Goal: Obtain resource: Download file/media

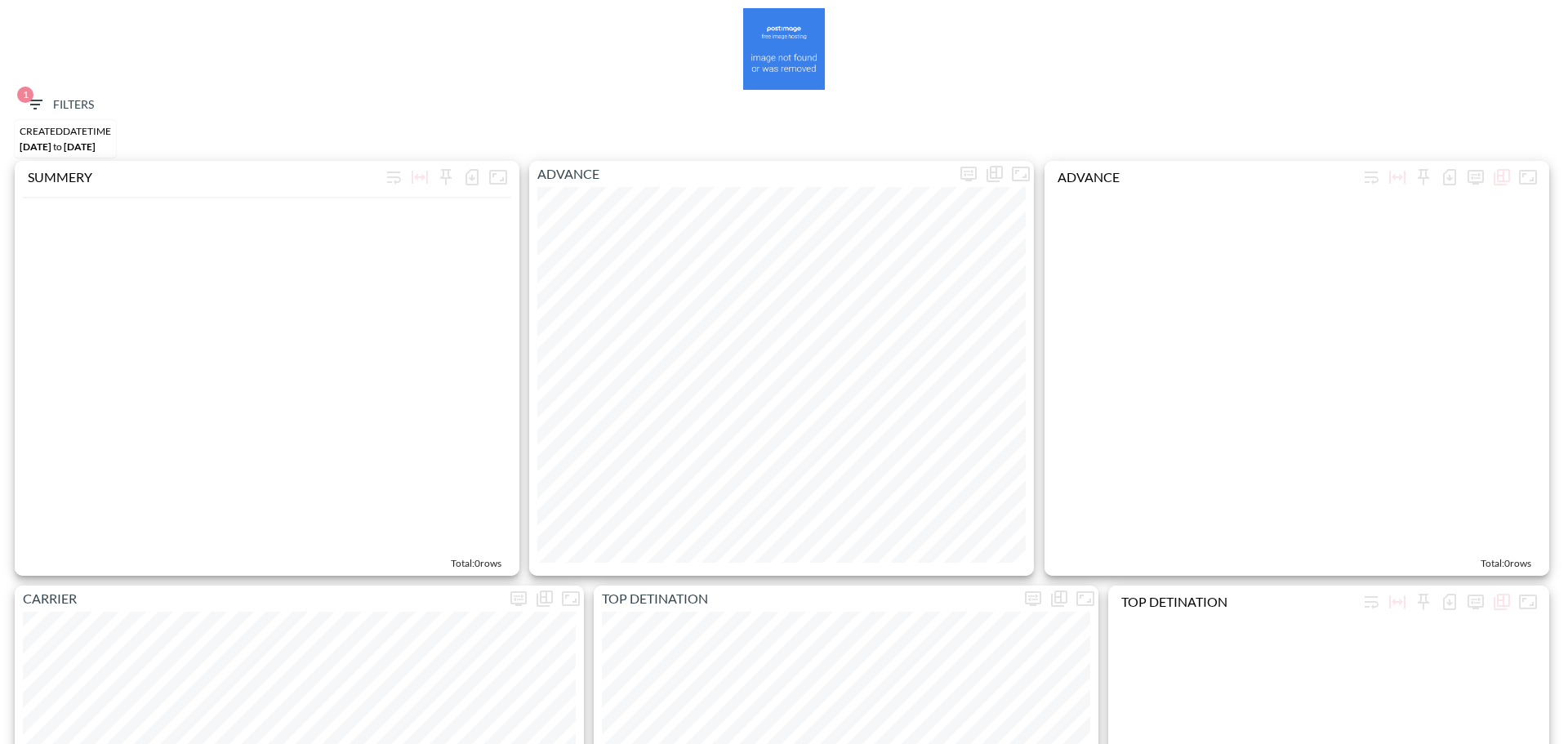
click at [58, 111] on span "1 Filters" at bounding box center [59, 104] width 69 height 20
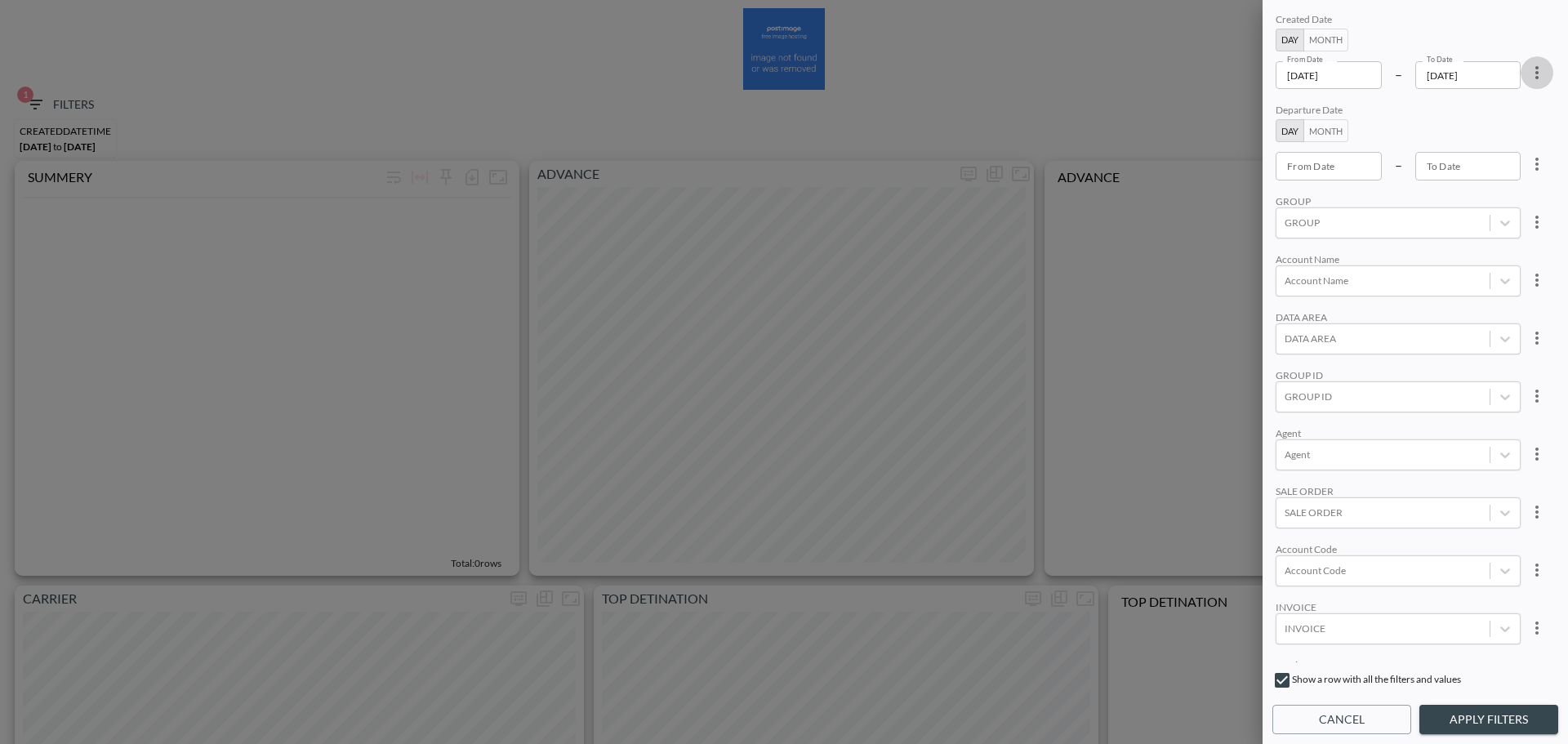
click at [1535, 75] on icon "more" at bounding box center [1537, 73] width 19 height 19
click at [1494, 99] on li "Clear" at bounding box center [1476, 110] width 147 height 29
click at [1324, 171] on input "From Date" at bounding box center [1328, 165] width 106 height 28
type input "YYYY-MM-DD"
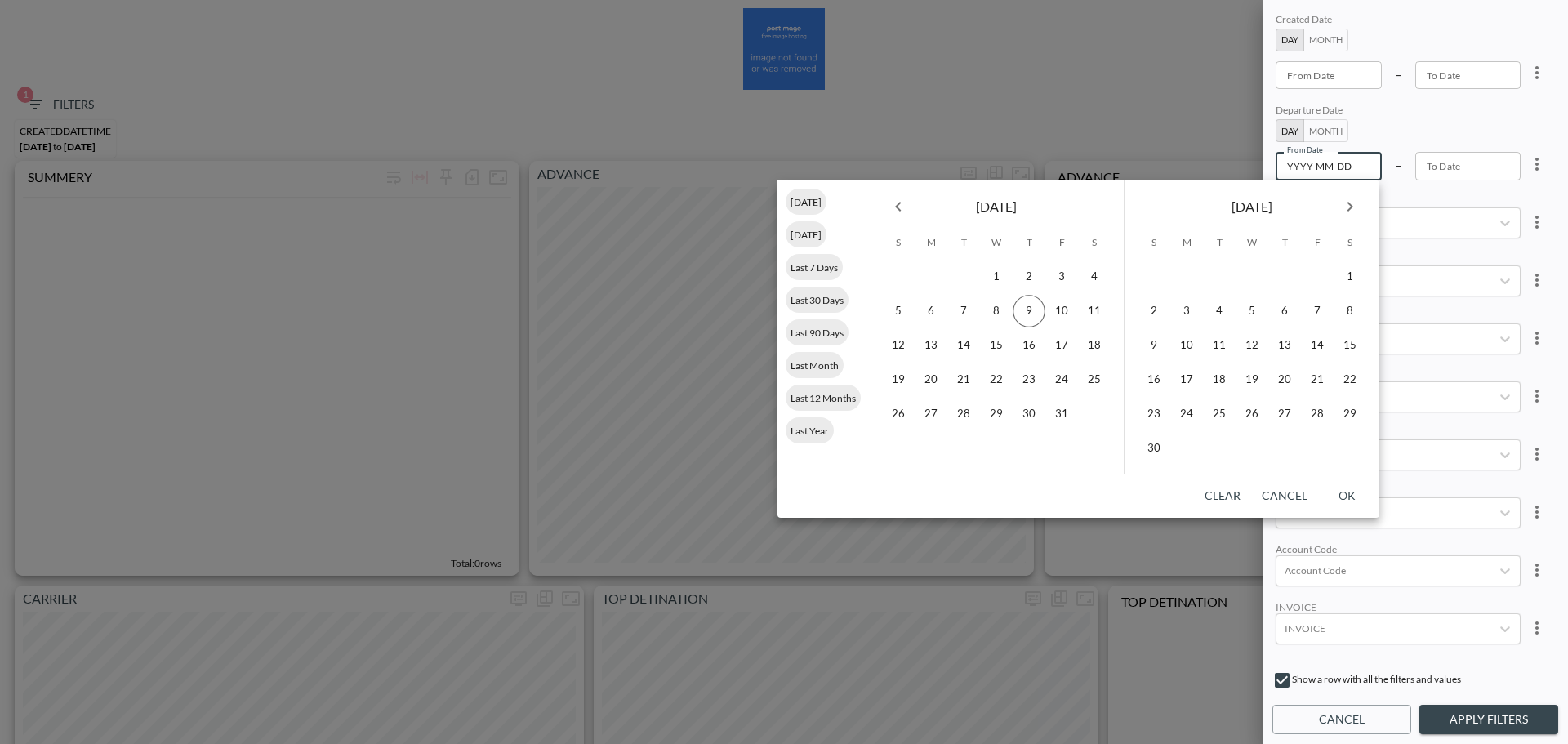
click at [896, 209] on icon "Previous month" at bounding box center [898, 206] width 19 height 19
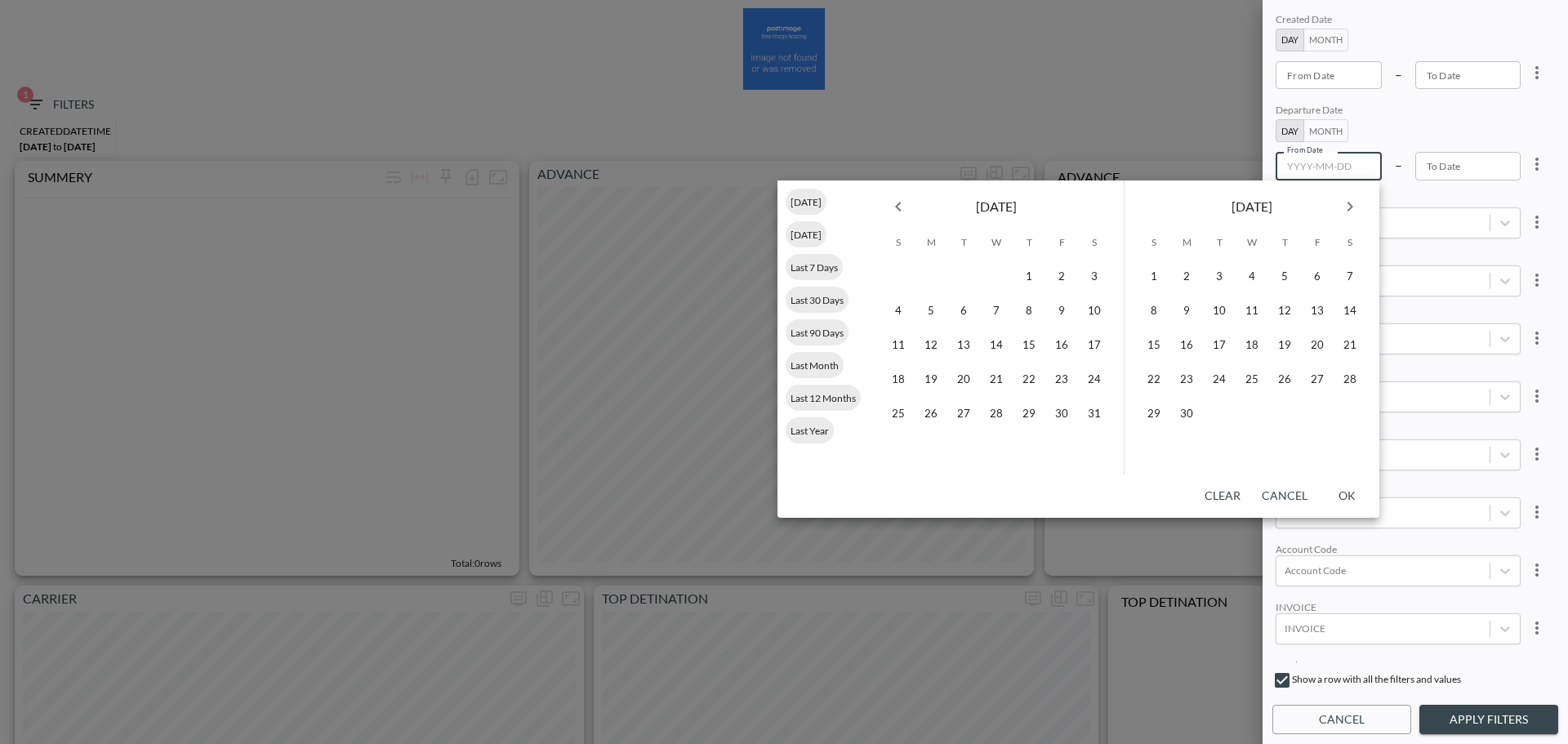
click at [896, 209] on icon "Previous month" at bounding box center [898, 206] width 19 height 19
click at [998, 275] on button "1" at bounding box center [996, 277] width 33 height 33
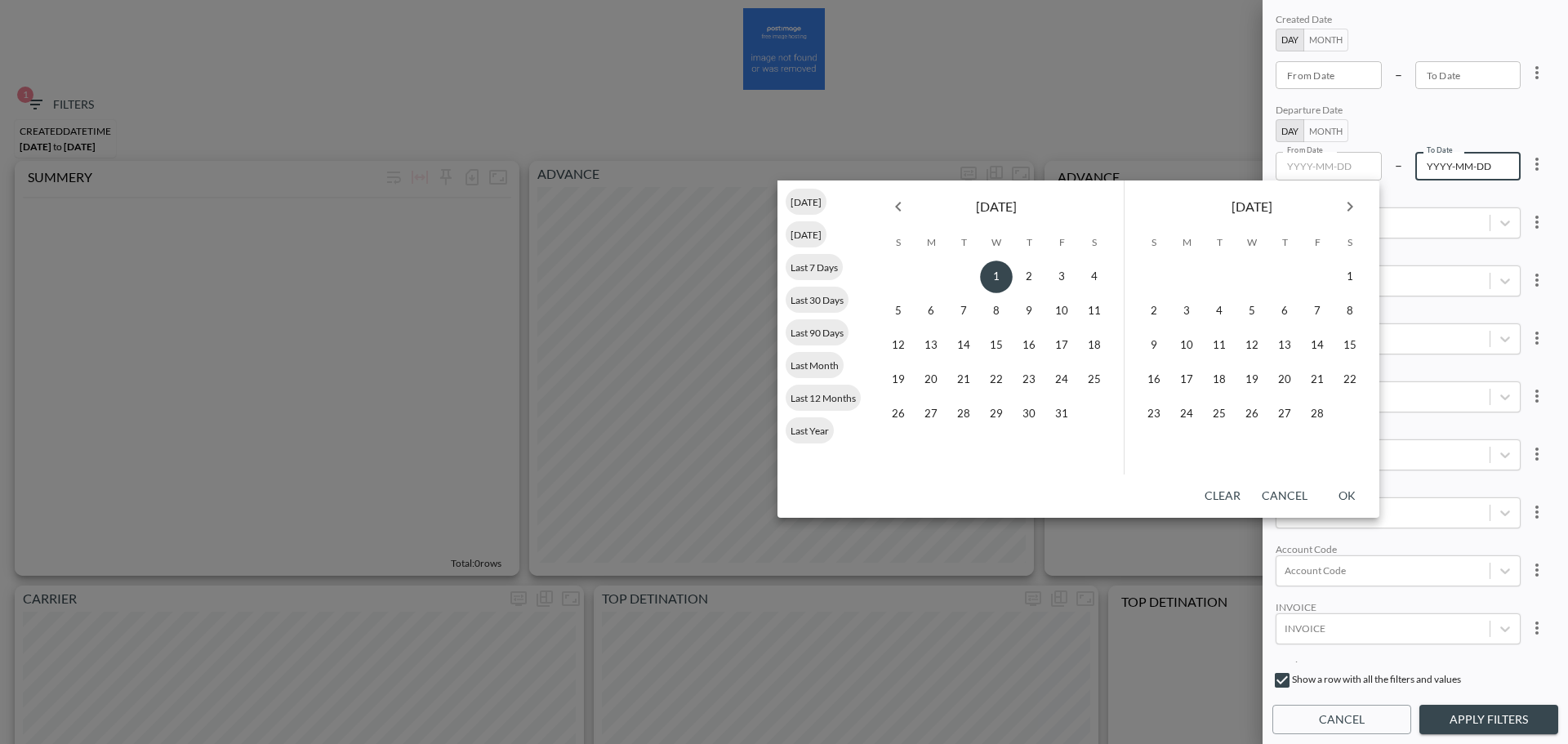
type input "2025-01-01"
type input "YYYY-MM-DD"
click at [1375, 212] on div "February 2025" at bounding box center [1252, 203] width 255 height 46
click at [1349, 212] on icon "Next month" at bounding box center [1350, 206] width 19 height 19
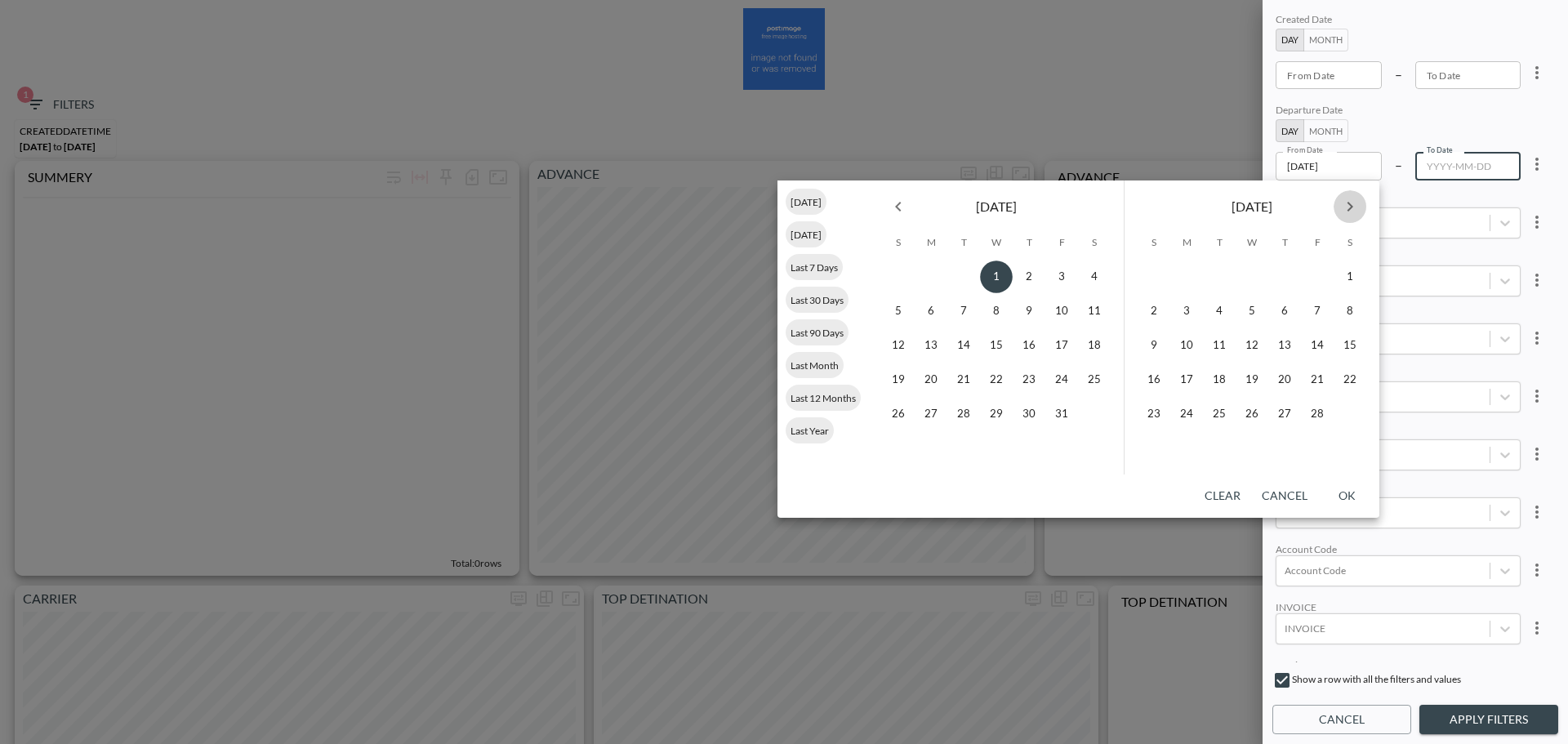
click at [1349, 212] on icon "Next month" at bounding box center [1350, 206] width 19 height 19
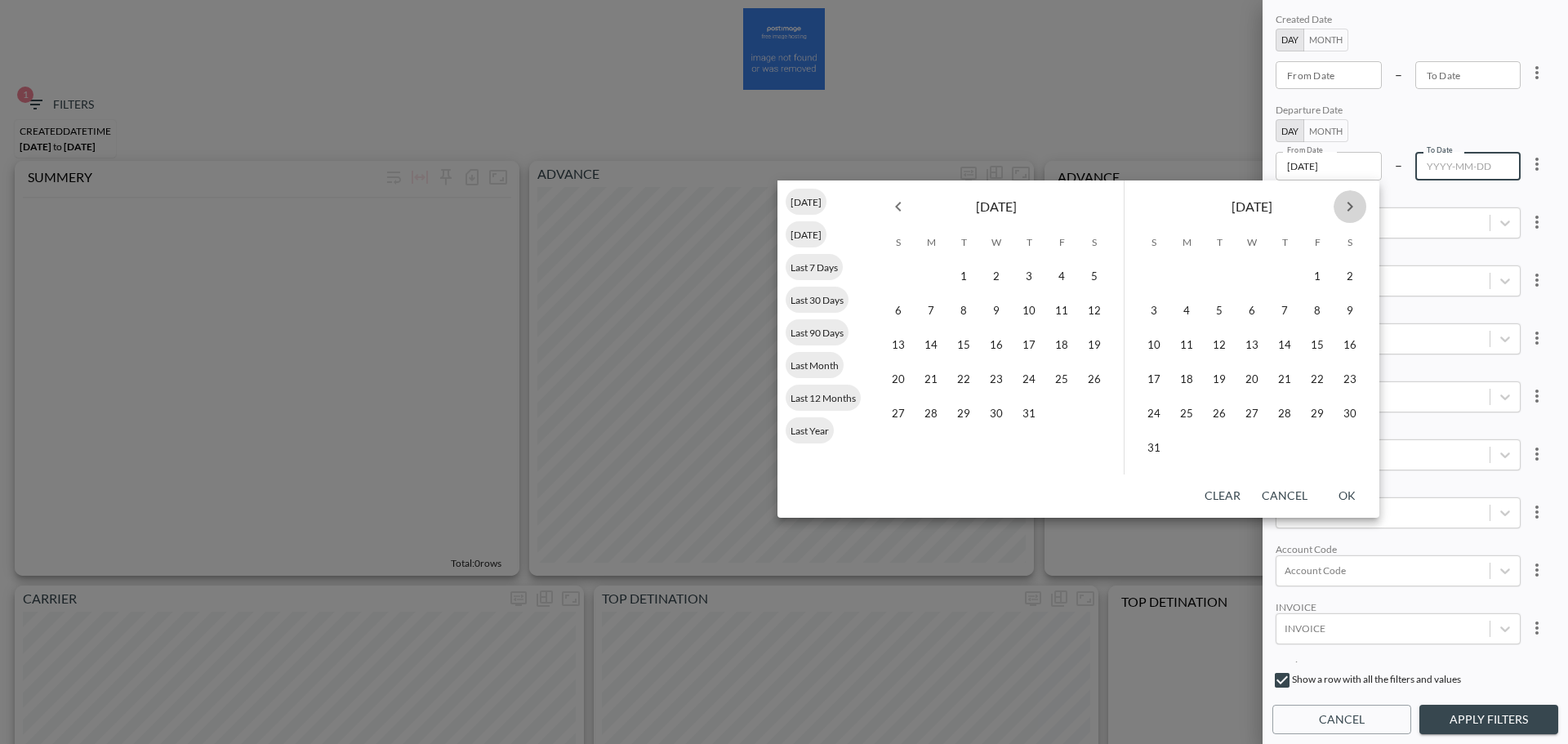
click at [1349, 212] on icon "Next month" at bounding box center [1350, 206] width 19 height 19
click at [1351, 212] on icon "Next month" at bounding box center [1350, 206] width 19 height 19
click at [1262, 408] on button "31" at bounding box center [1252, 414] width 33 height 33
type input "2025-12-31"
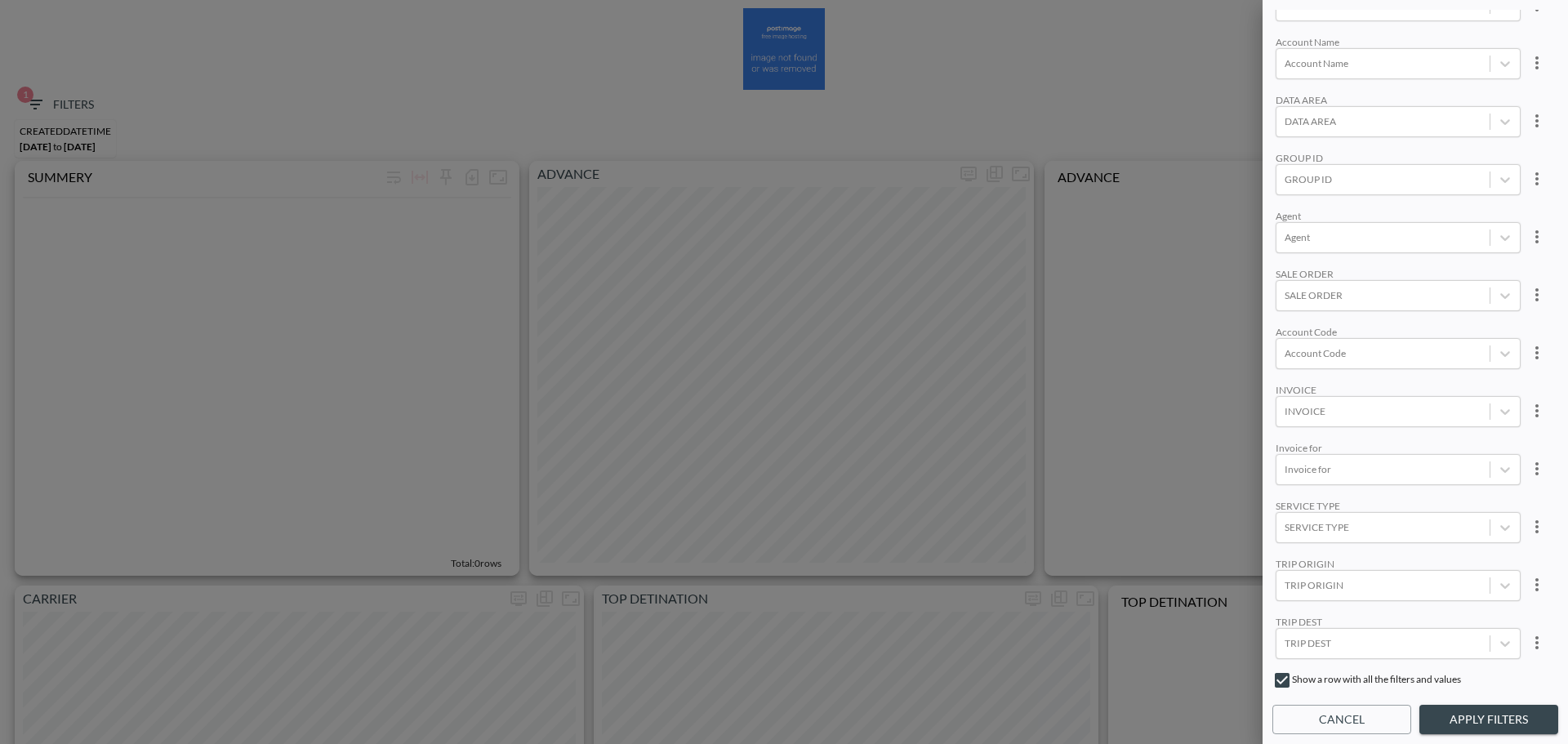
scroll to position [62, 0]
click at [1338, 500] on div "Account Code" at bounding box center [1382, 509] width 213 height 22
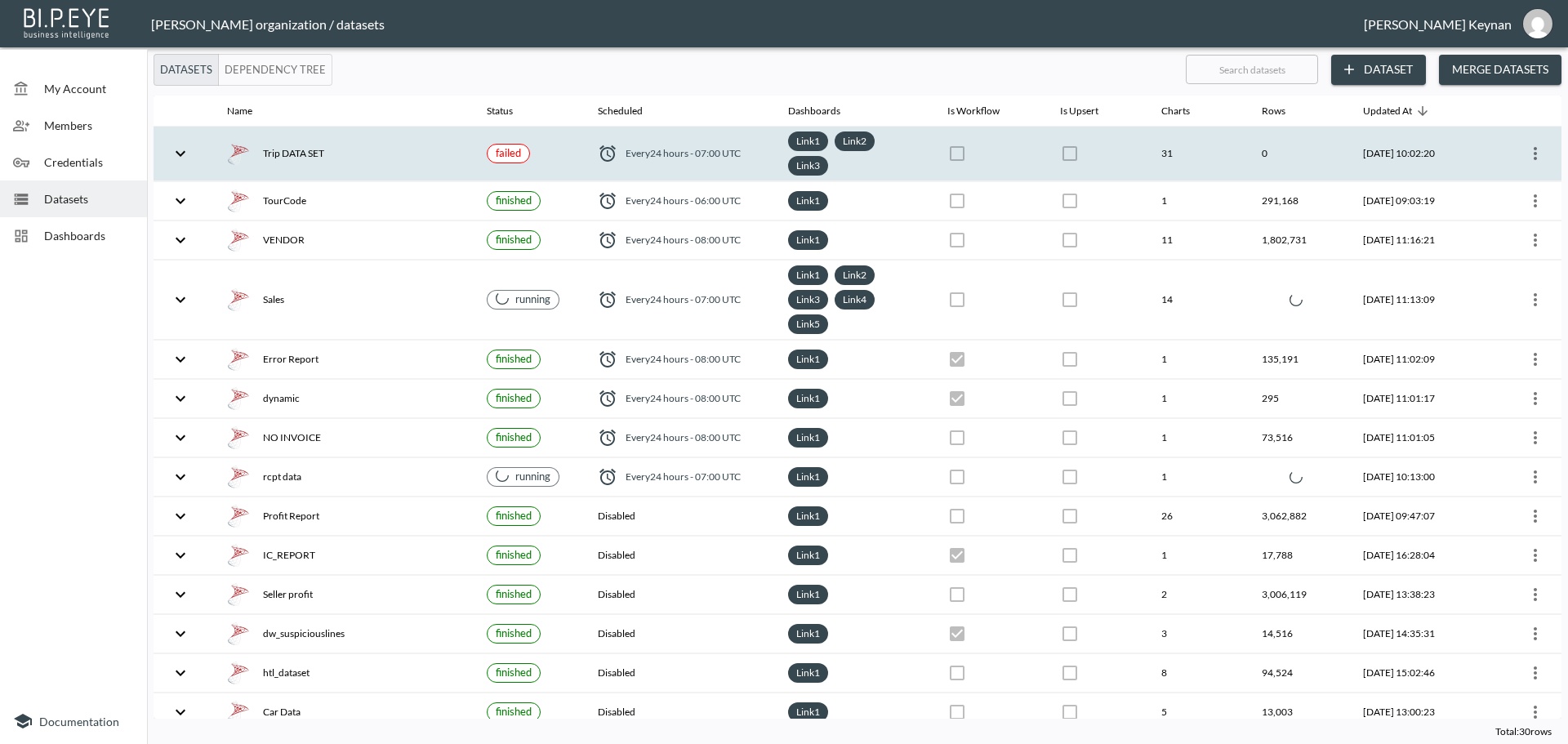
click at [1535, 155] on icon "more" at bounding box center [1535, 154] width 19 height 19
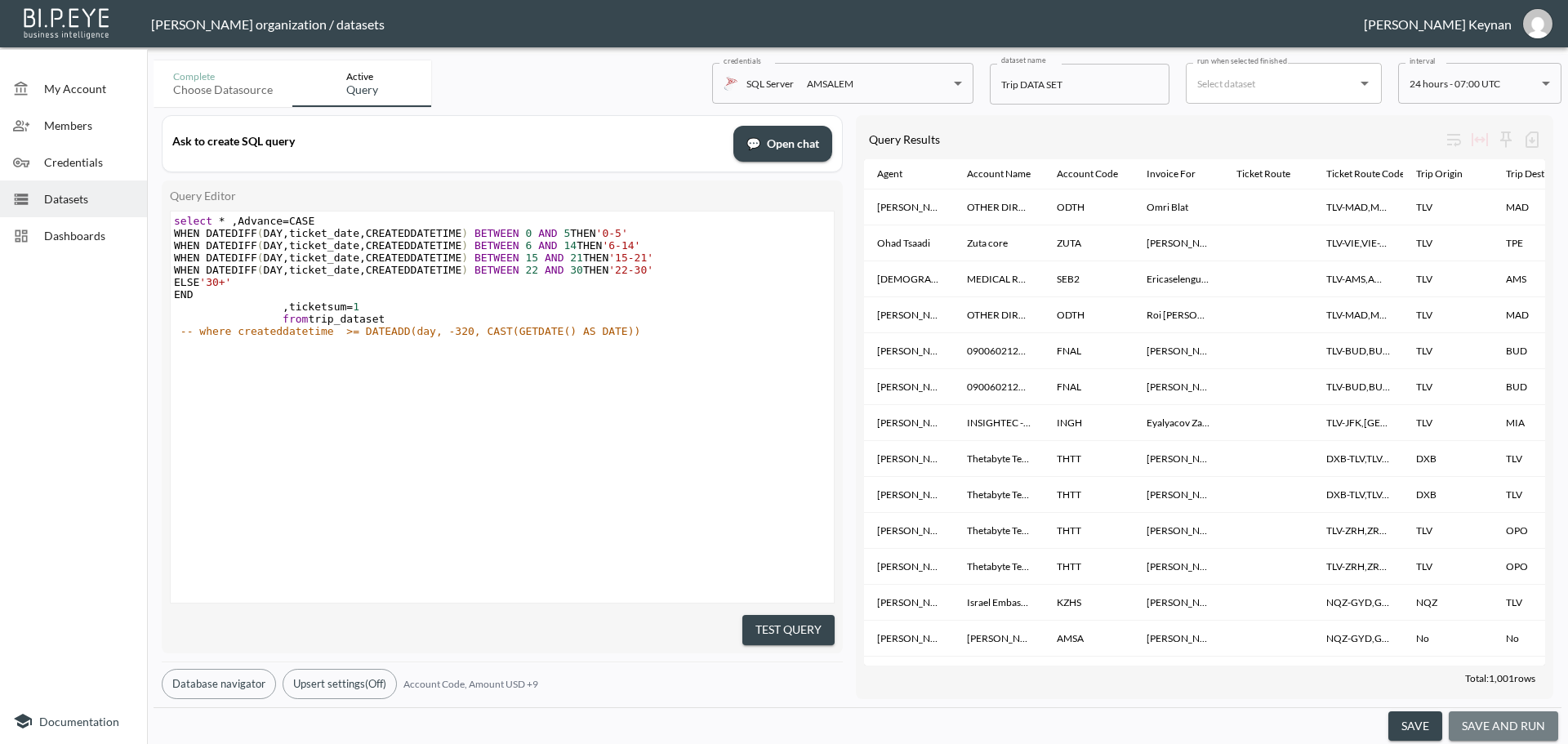
click at [1510, 725] on button "save and run" at bounding box center [1503, 726] width 110 height 30
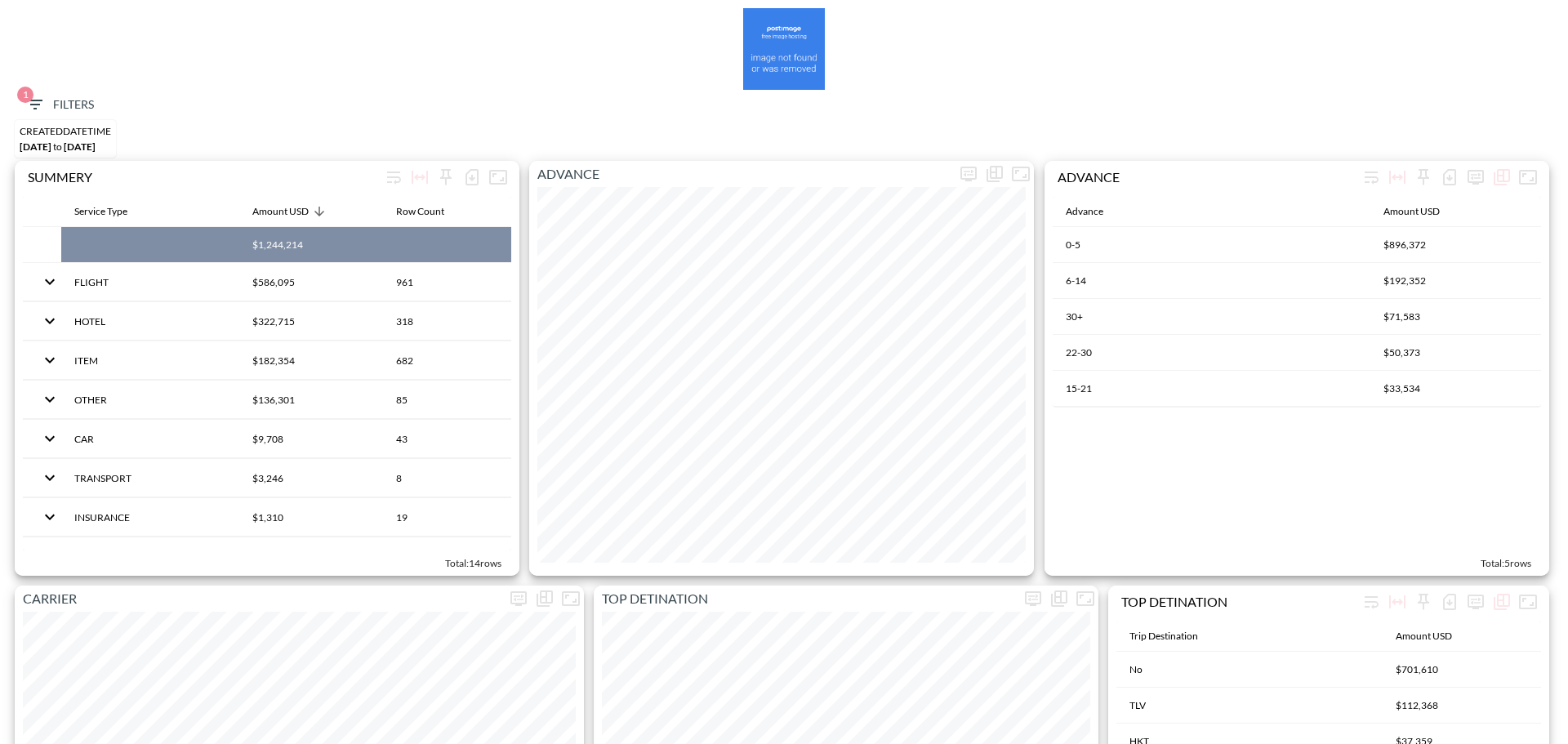
click at [65, 106] on span "1 Filters" at bounding box center [59, 104] width 69 height 20
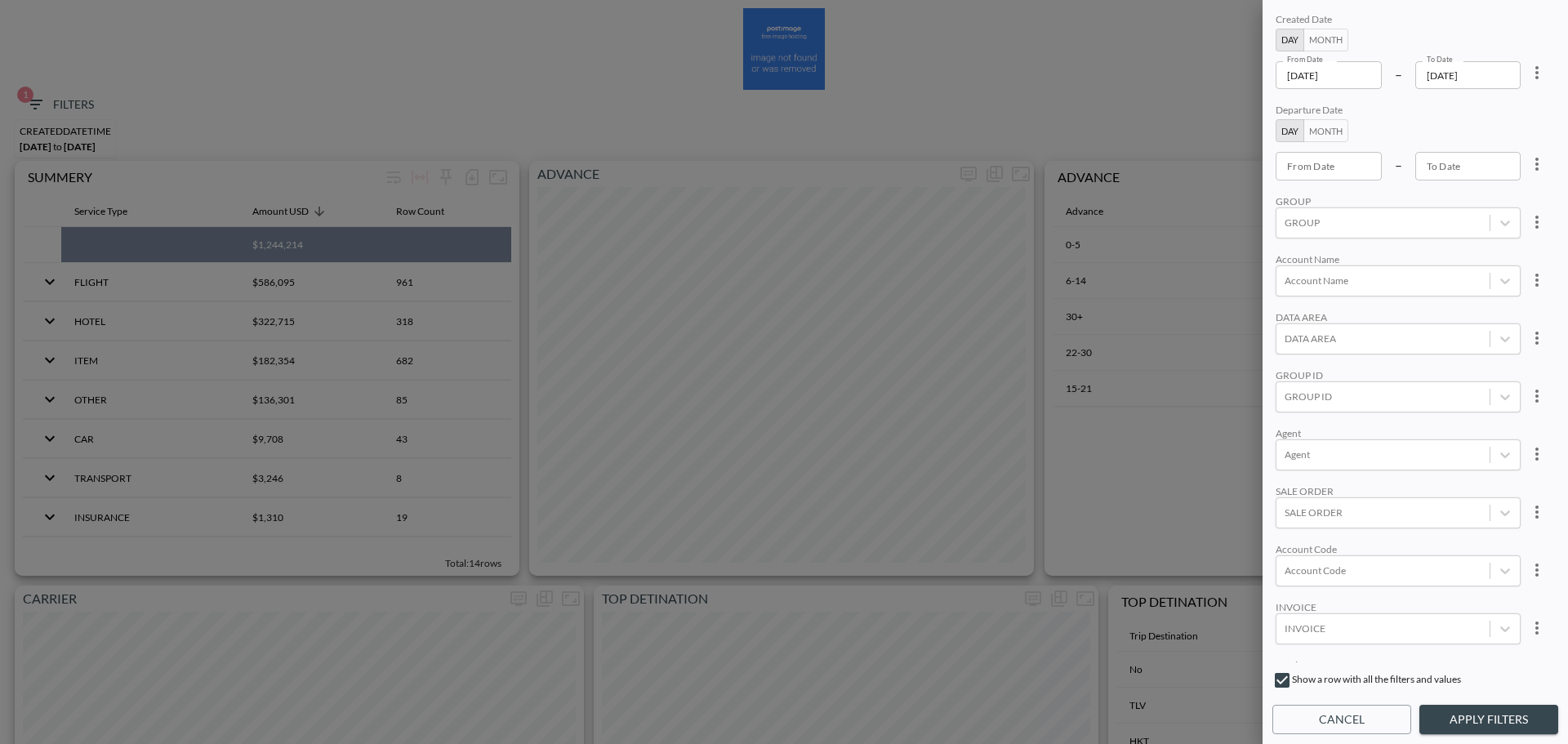
click at [1548, 76] on button "more" at bounding box center [1537, 73] width 33 height 33
click at [1501, 110] on li "Clear" at bounding box center [1476, 110] width 147 height 29
click at [1326, 138] on button "Month" at bounding box center [1326, 131] width 45 height 23
click at [1325, 160] on div "From Month From Month" at bounding box center [1335, 165] width 120 height 28
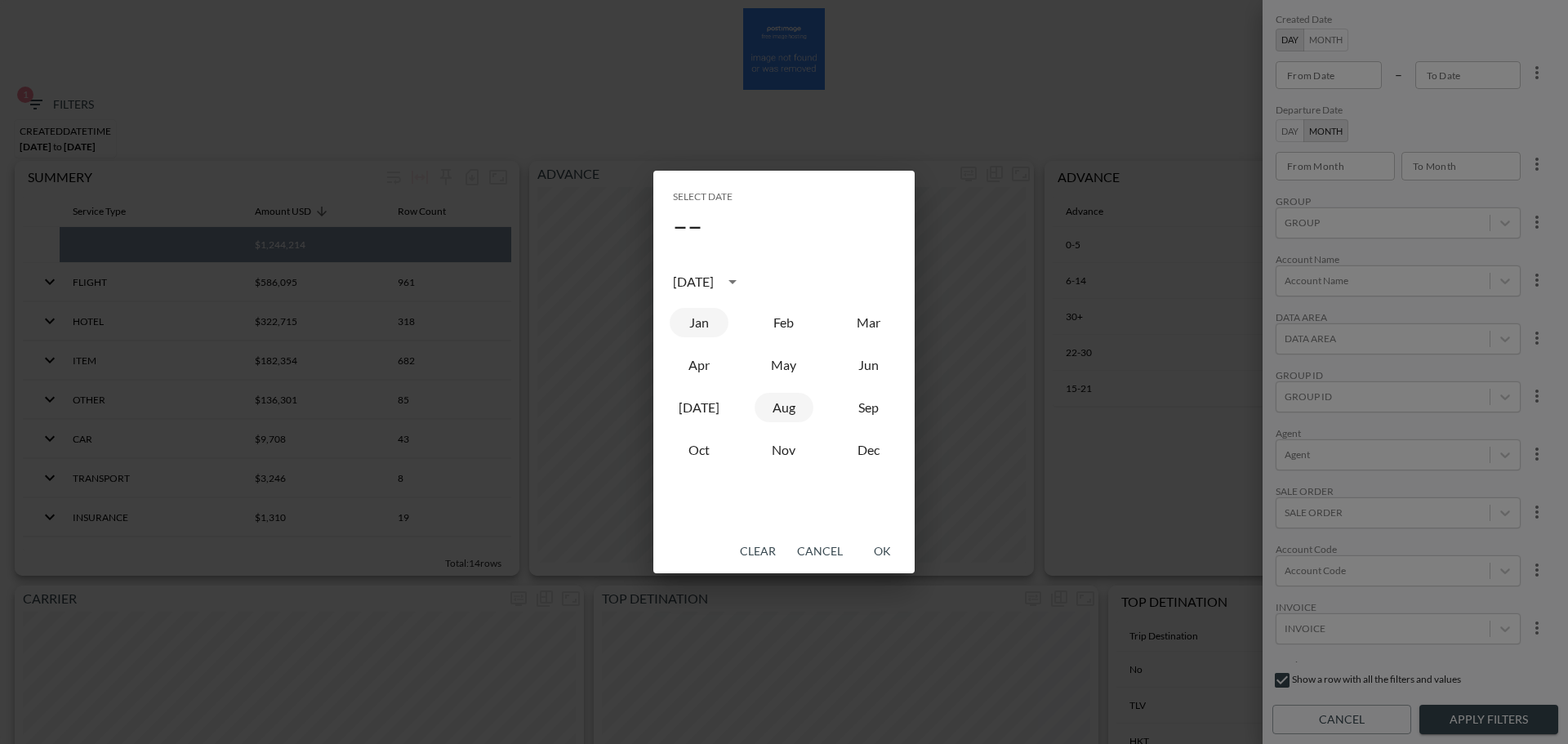
click at [692, 326] on button "Jan" at bounding box center [699, 323] width 58 height 29
type input "2025-01"
click at [875, 554] on button "OK" at bounding box center [882, 551] width 52 height 30
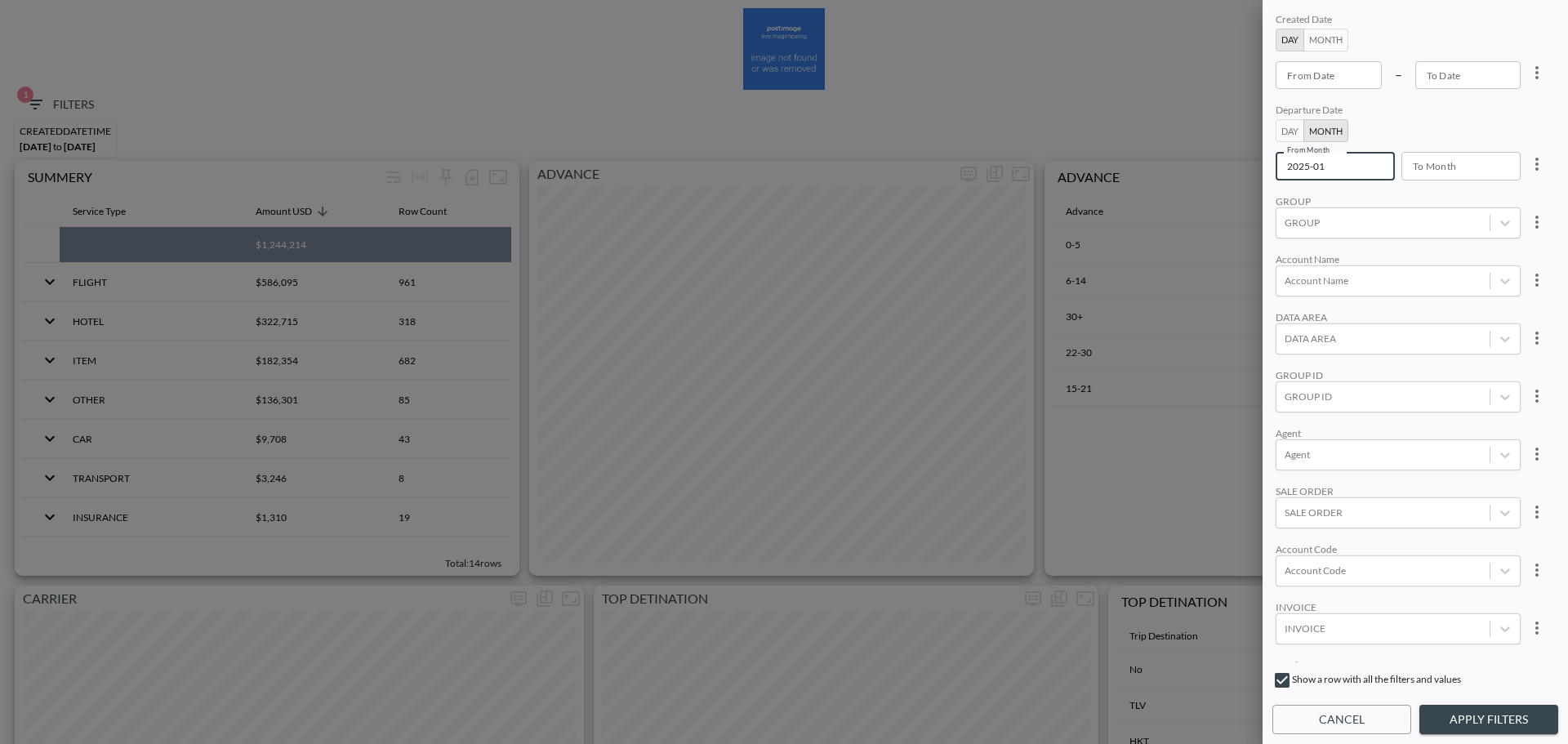
click at [1469, 175] on input "To Month" at bounding box center [1455, 165] width 108 height 28
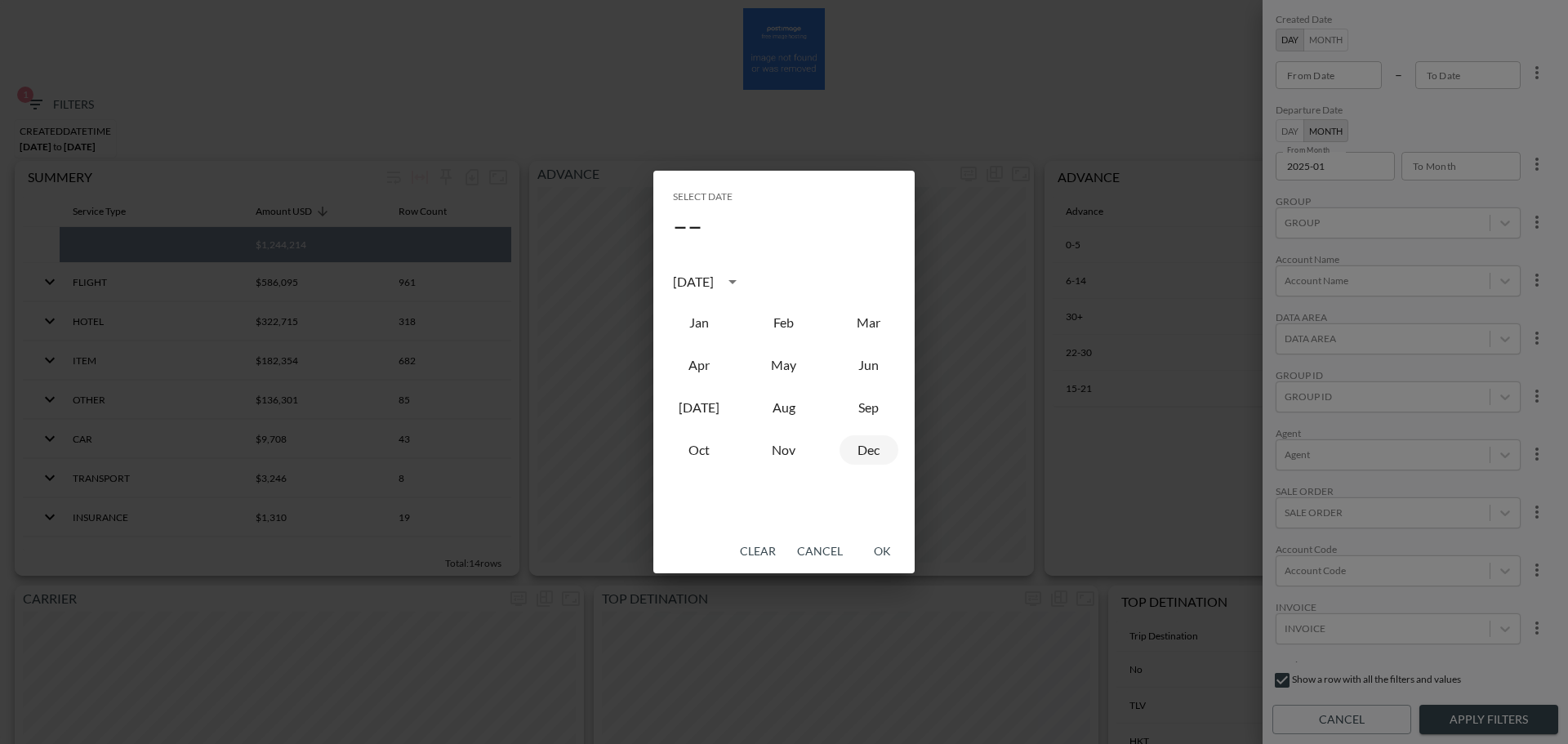
click at [863, 451] on button "Dec" at bounding box center [869, 450] width 58 height 29
type input "2025-12"
click at [885, 550] on button "OK" at bounding box center [882, 551] width 52 height 30
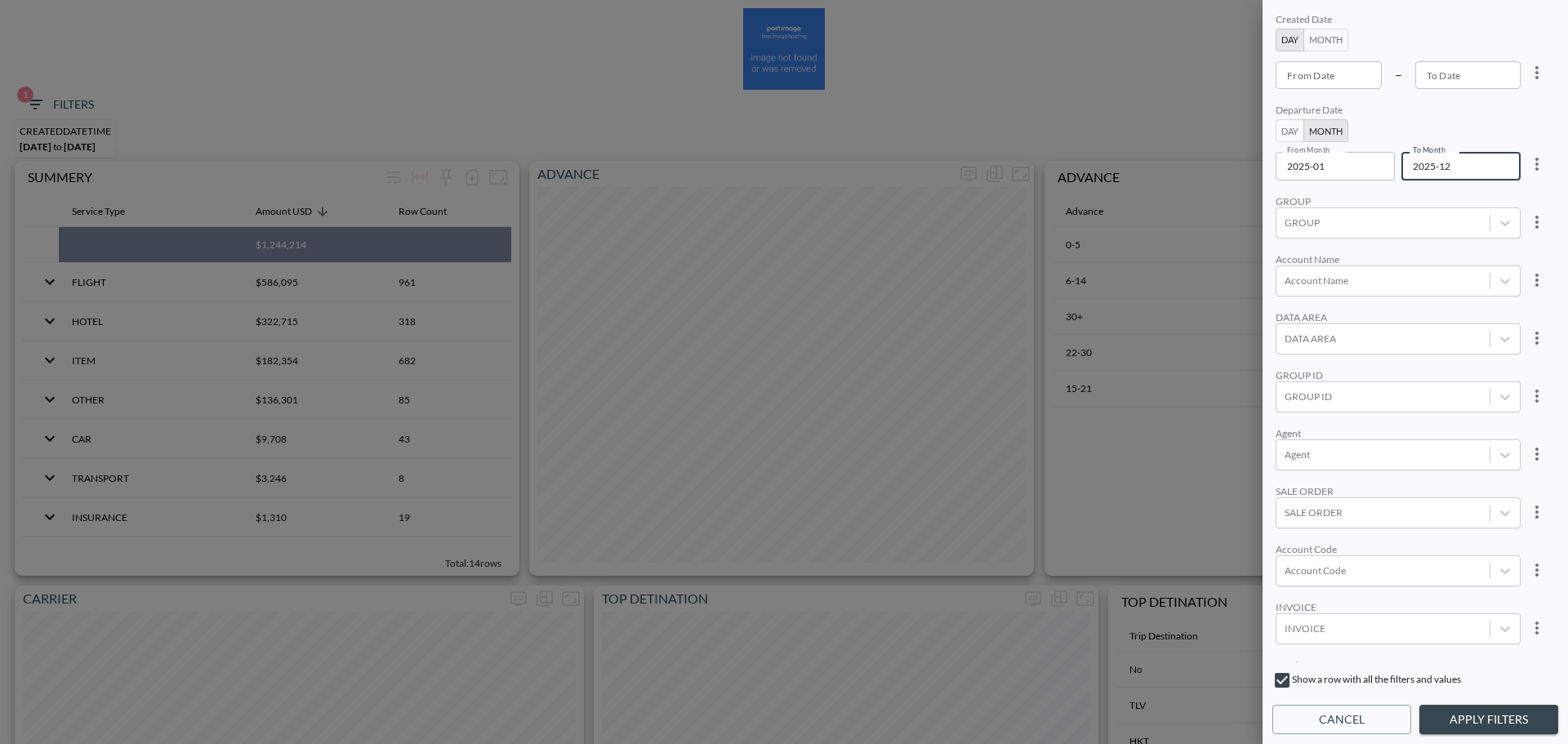
scroll to position [226, 0]
click at [1375, 649] on div "TRIP DEST" at bounding box center [1398, 644] width 245 height 31
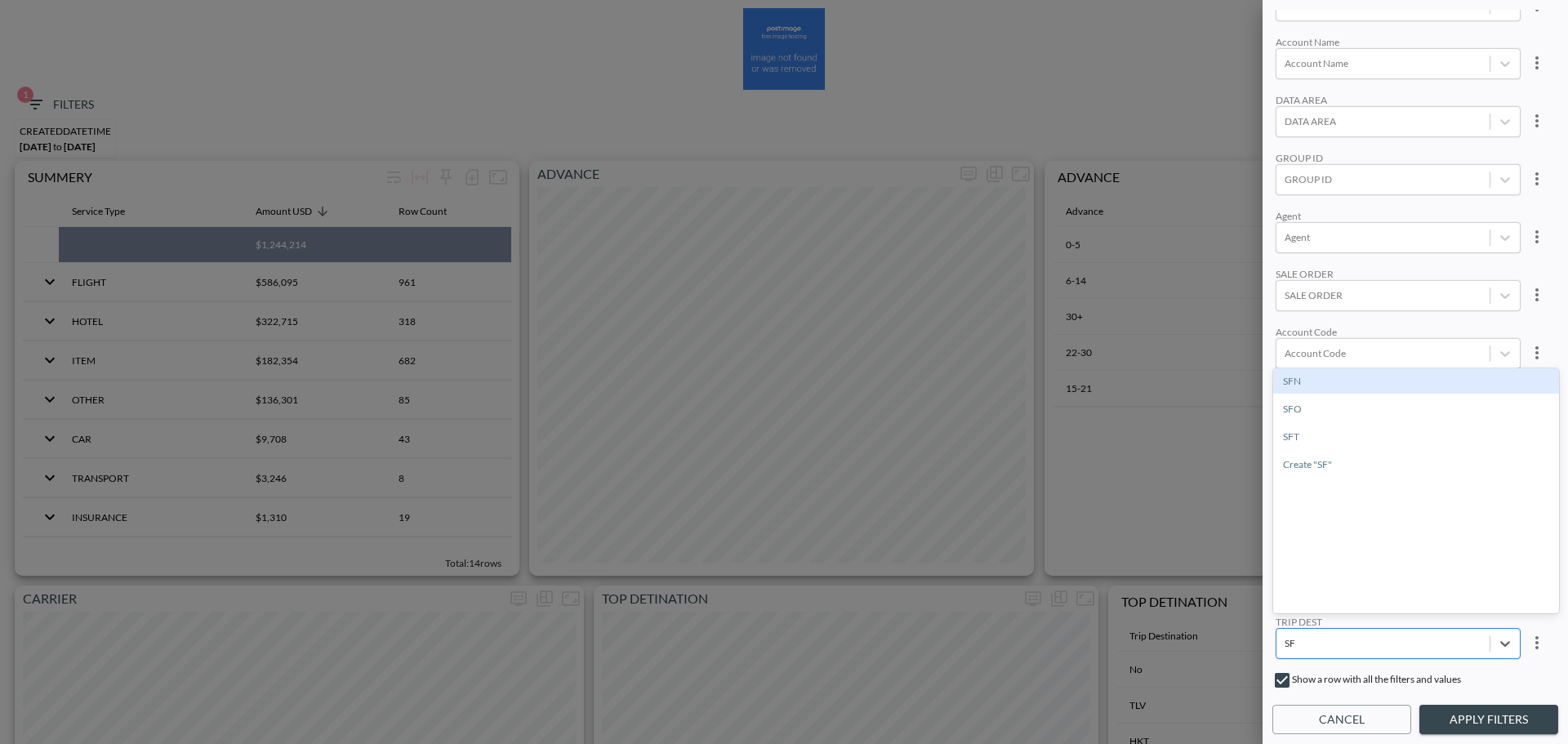
type input "SFO"
click at [1307, 379] on div "SFO" at bounding box center [1416, 381] width 286 height 25
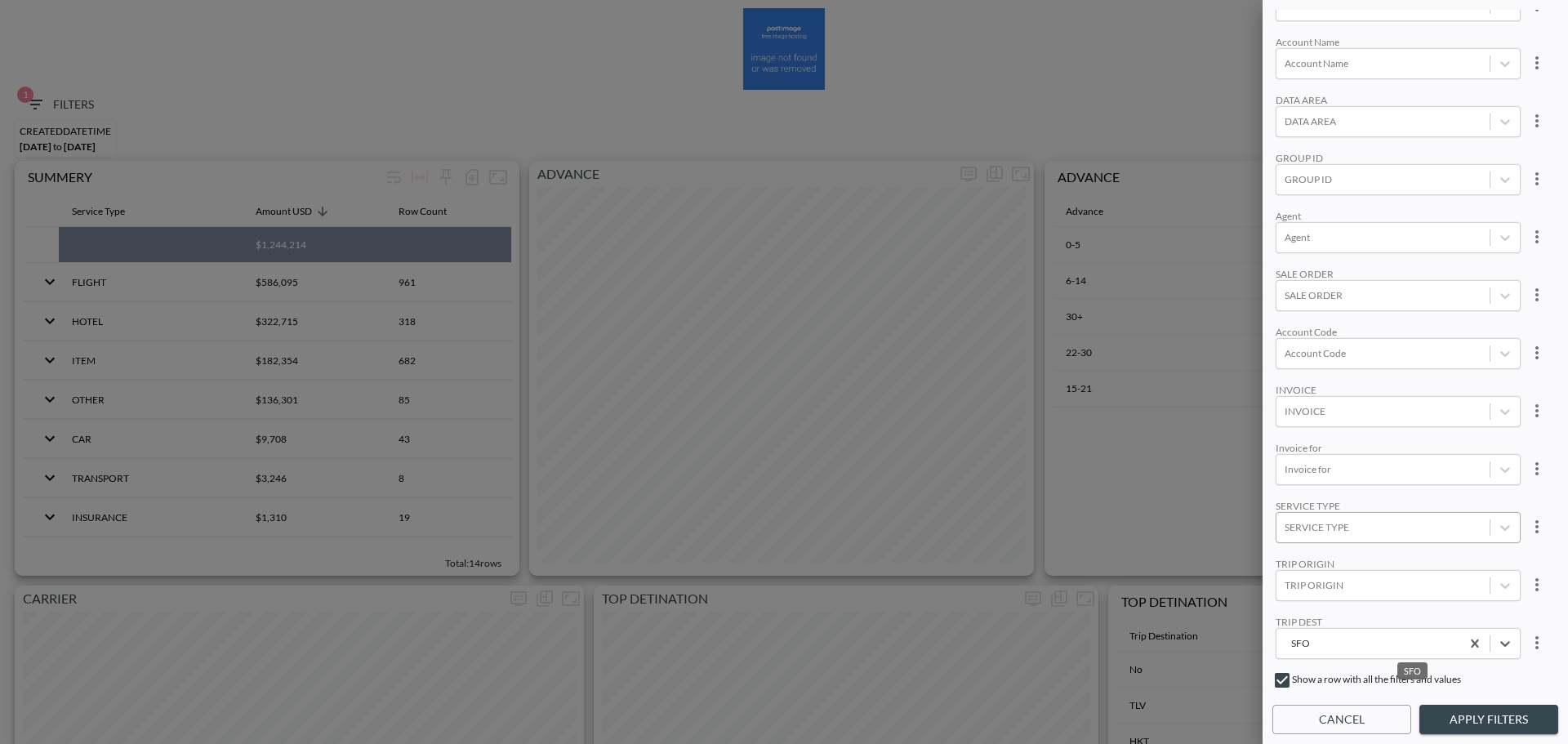
click at [1361, 508] on body "BI.P.EYE, Interactive Analytics Dashboards 1 Filters CREATEDDATETIME [DATE] to …" at bounding box center [784, 372] width 1568 height 744
click at [1331, 369] on div "HOTEL" at bounding box center [1416, 376] width 286 height 25
click at [1325, 345] on div at bounding box center [1382, 353] width 196 height 16
click at [1356, 176] on div at bounding box center [1382, 179] width 196 height 16
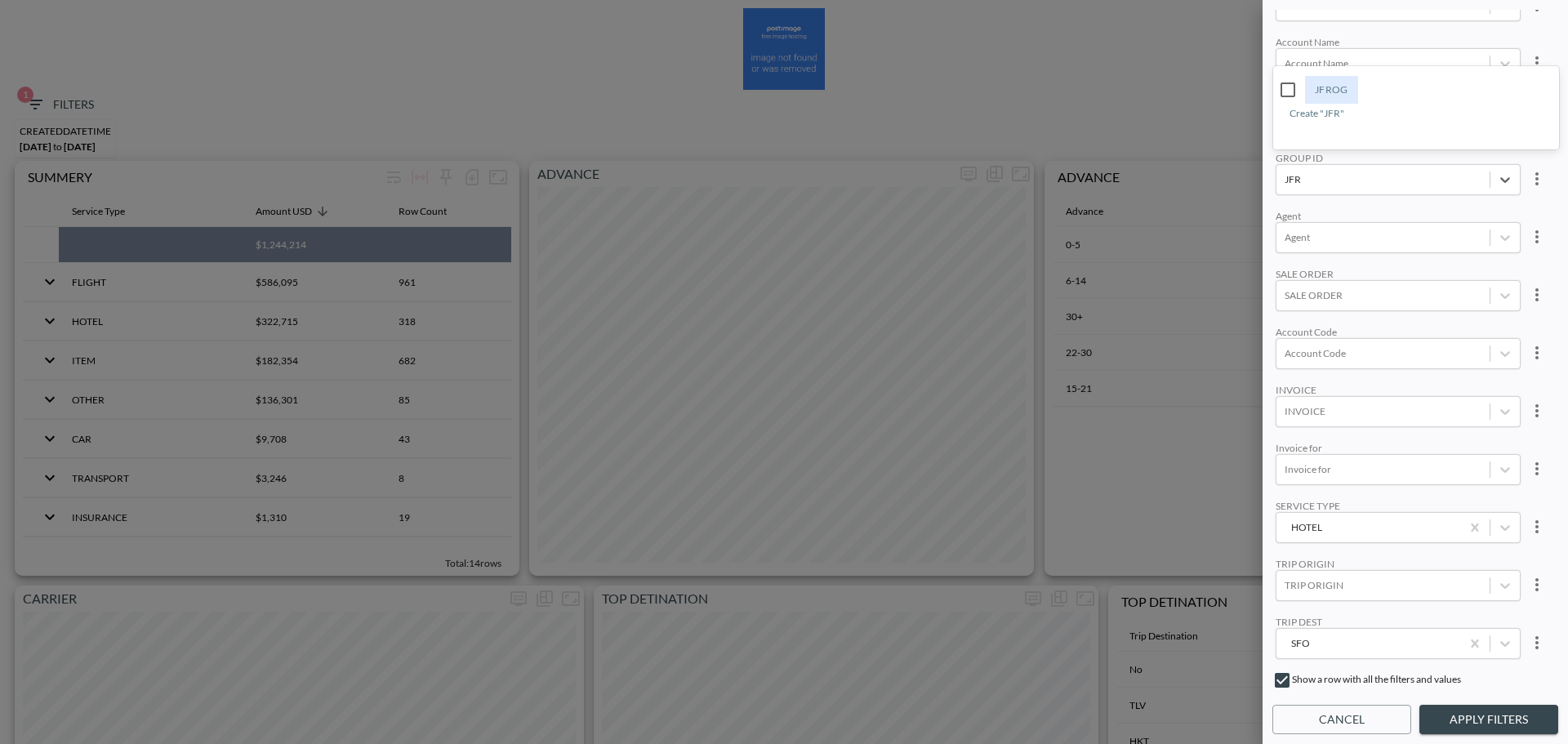
click at [1297, 81] on input "JFROG" at bounding box center [1287, 89] width 34 height 34
type input "JFR"
click at [1419, 36] on div "Account Name" at bounding box center [1398, 42] width 245 height 13
click at [1483, 705] on button "Apply Filters" at bounding box center [1488, 720] width 139 height 30
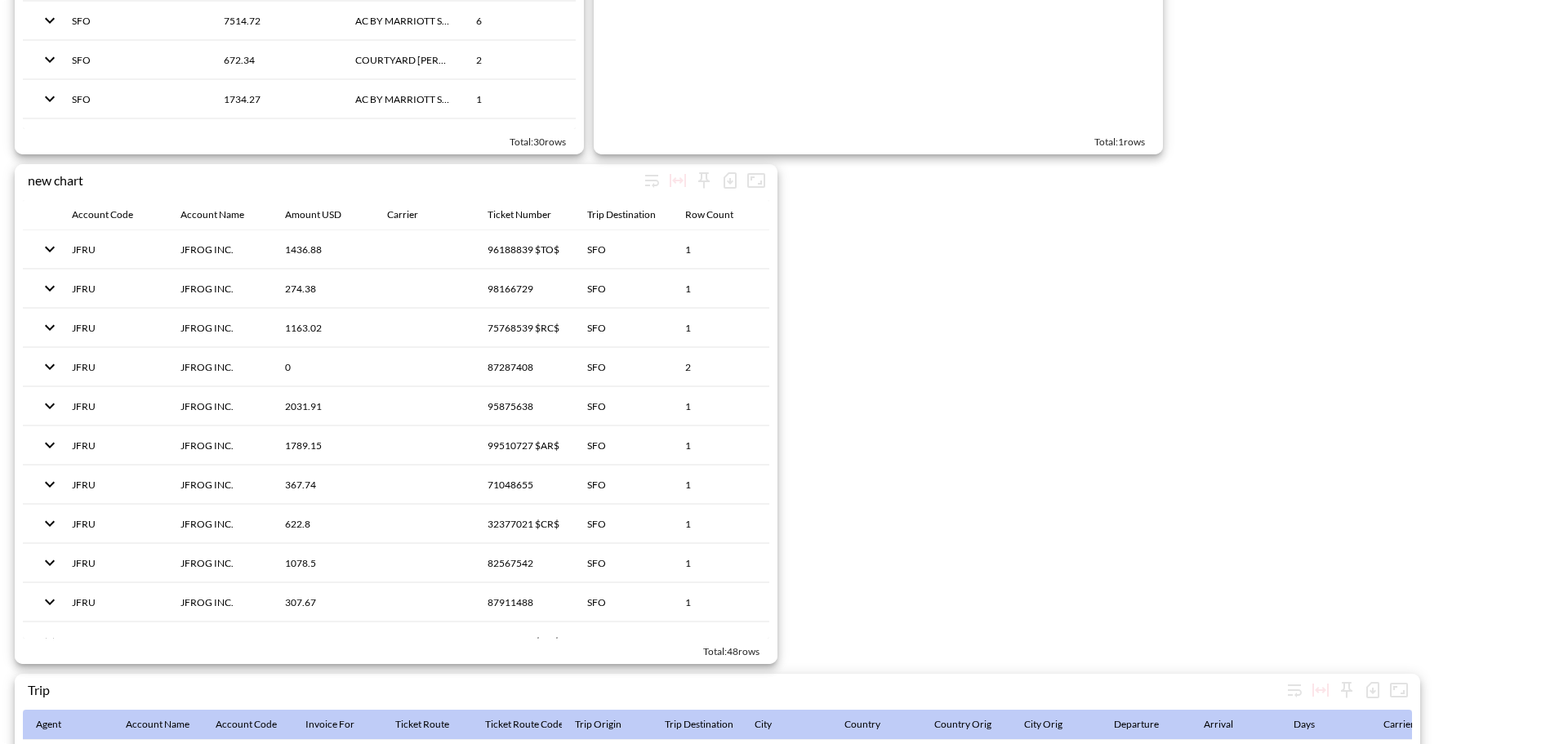
scroll to position [2525, 0]
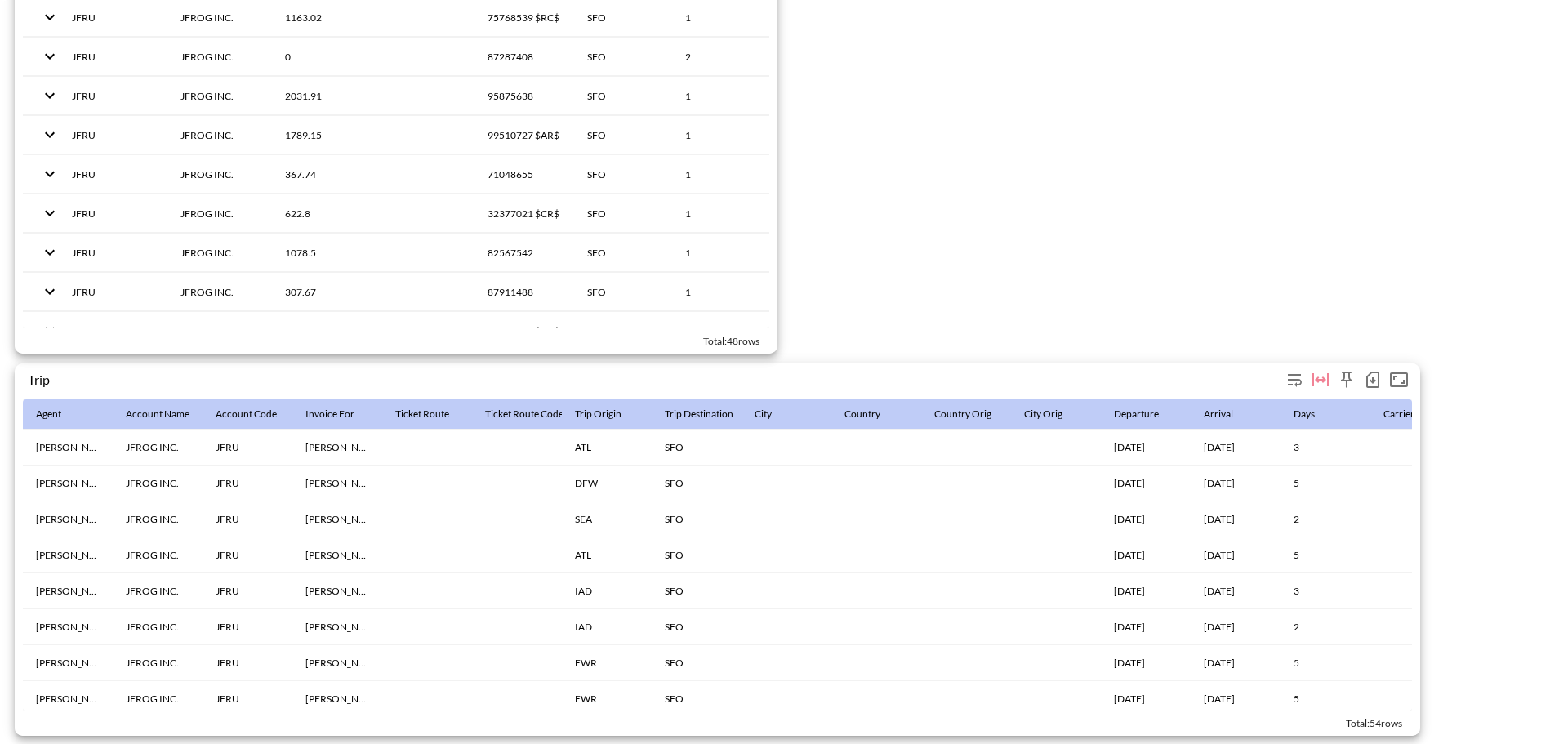
click at [1369, 371] on icon "button" at bounding box center [1373, 380] width 19 height 19
click at [1279, 403] on li "Download CSV ( 54 Rows )" at bounding box center [1288, 406] width 192 height 29
